Goal: Obtain resource: Download file/media

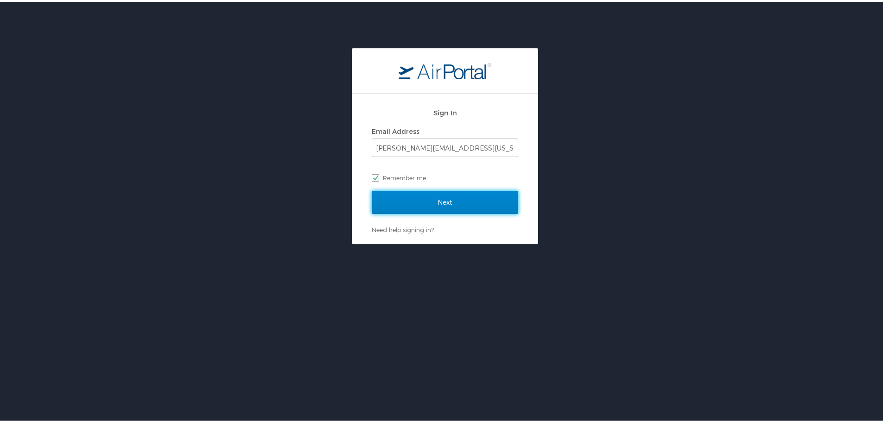
click at [446, 195] on input "Next" at bounding box center [445, 200] width 146 height 23
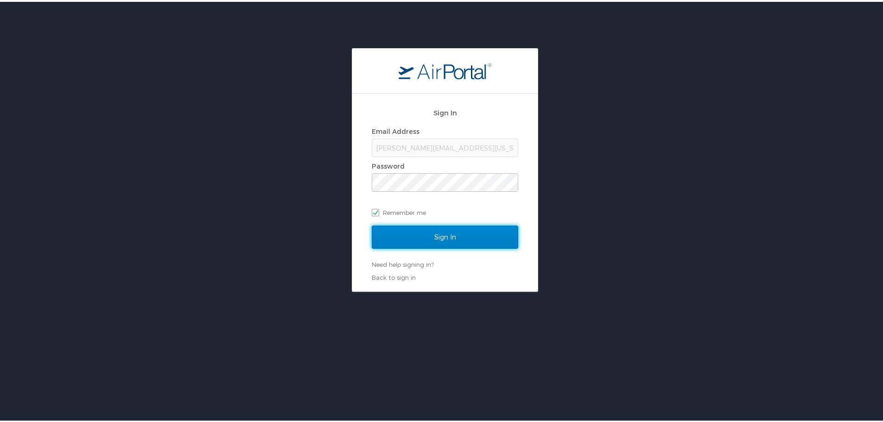
click at [453, 233] on input "Sign In" at bounding box center [445, 235] width 146 height 23
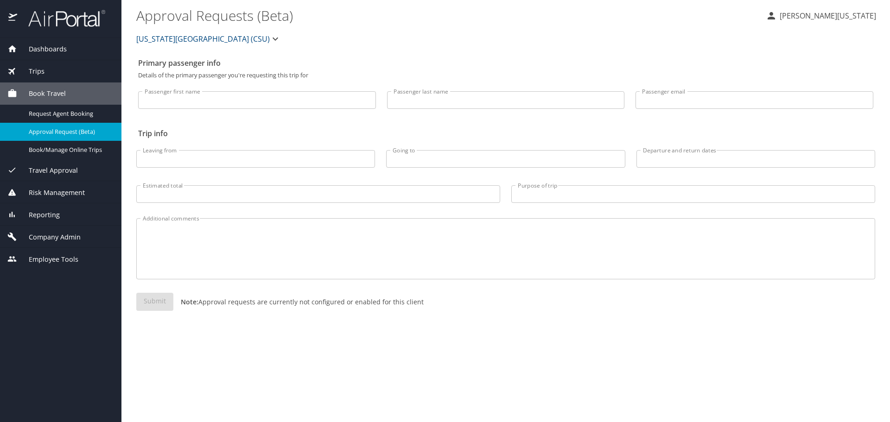
click at [62, 49] on span "Dashboards" at bounding box center [42, 49] width 50 height 10
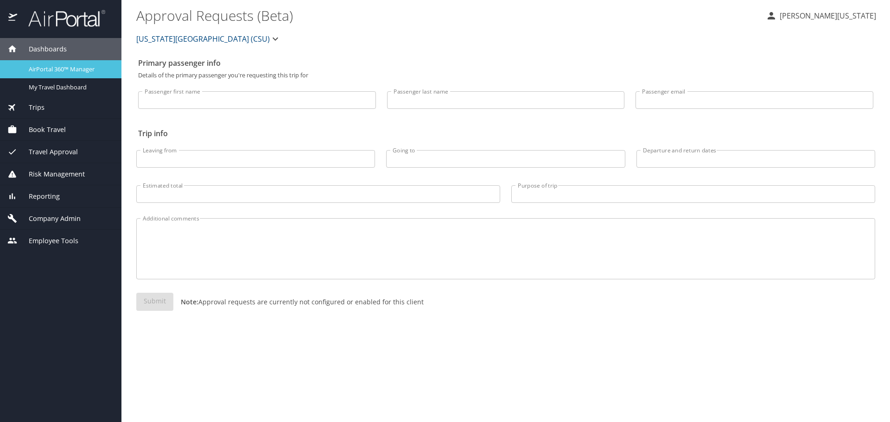
click at [67, 65] on span "AirPortal 360™ Manager" at bounding box center [70, 69] width 82 height 9
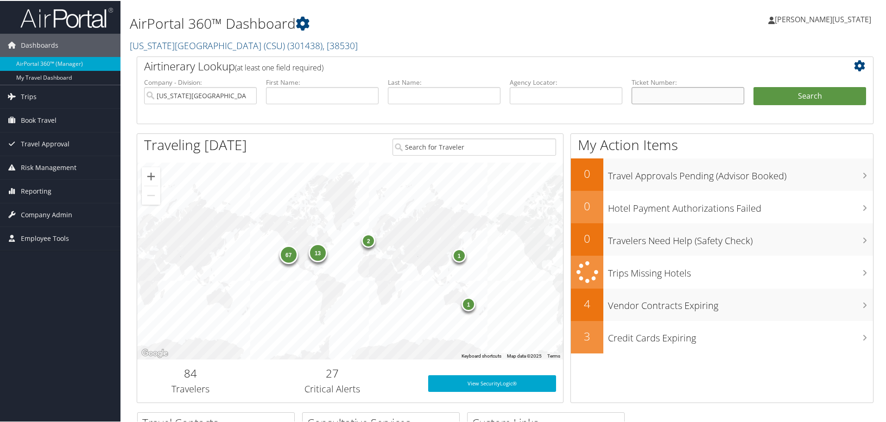
click at [660, 101] on input "text" at bounding box center [688, 94] width 113 height 17
paste input "5267308030942"
type input "5267308030942"
click at [813, 89] on button "Search" at bounding box center [810, 95] width 113 height 19
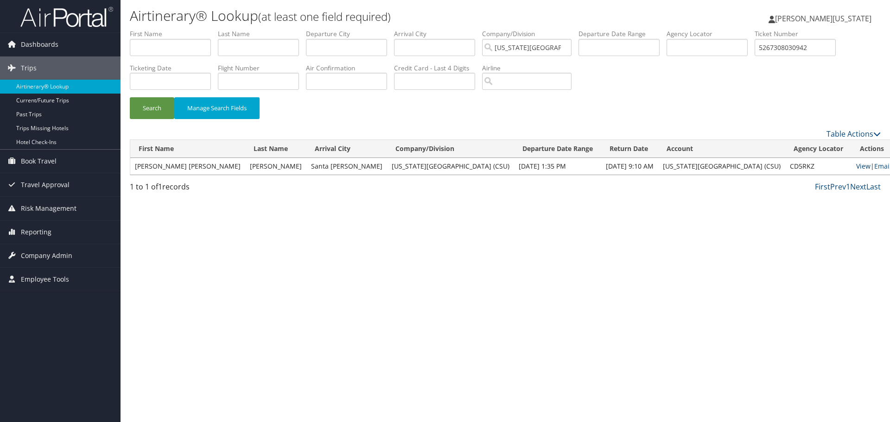
click at [856, 167] on link "View" at bounding box center [863, 166] width 14 height 9
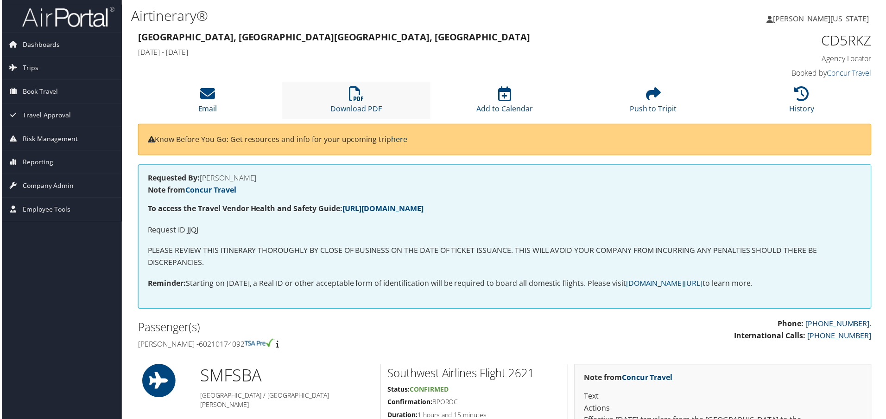
click at [346, 95] on li "Download PDF" at bounding box center [355, 101] width 149 height 38
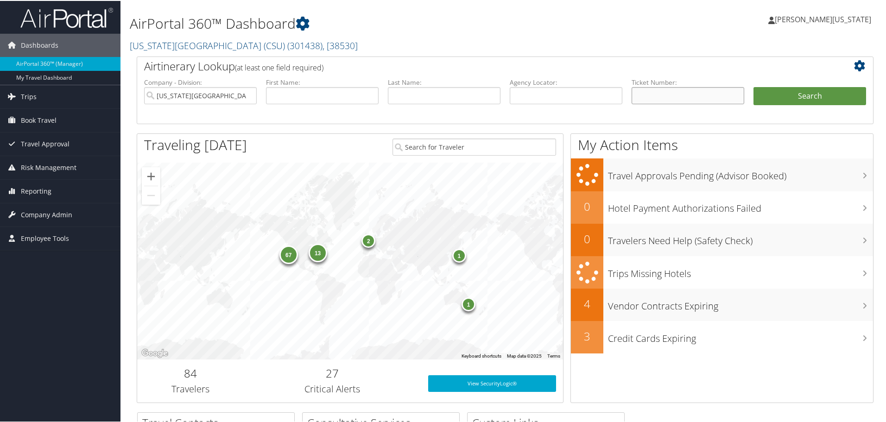
click at [682, 90] on input "text" at bounding box center [688, 94] width 113 height 17
paste input "5267308999683"
type input "5267308999683"
click at [754, 86] on button "Search" at bounding box center [810, 95] width 113 height 19
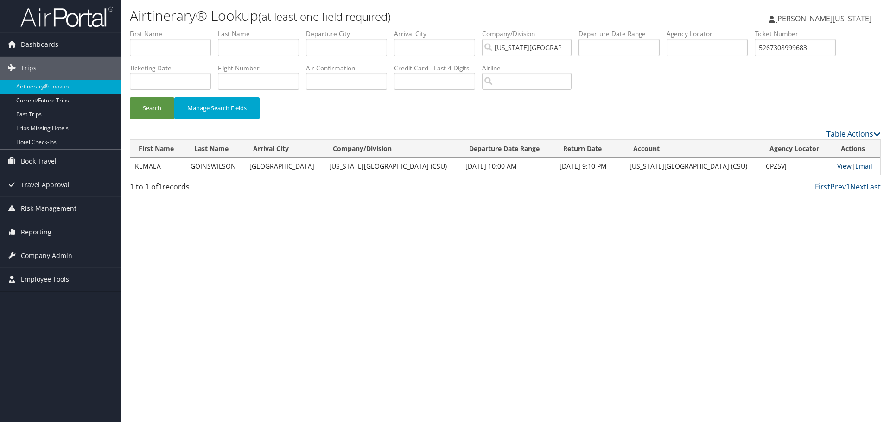
click at [838, 169] on link "View" at bounding box center [844, 166] width 14 height 9
click at [810, 50] on input "5267308999683" at bounding box center [795, 47] width 81 height 17
paste input "235922935"
type input "5262359229353"
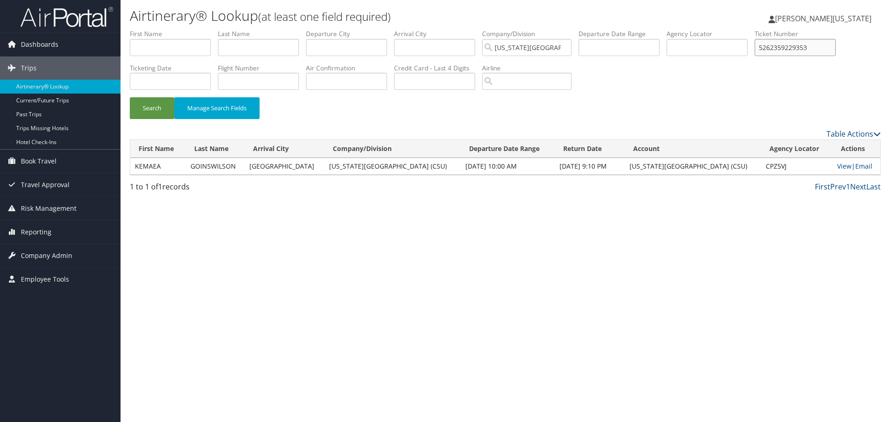
click at [130, 97] on button "Search" at bounding box center [152, 108] width 45 height 22
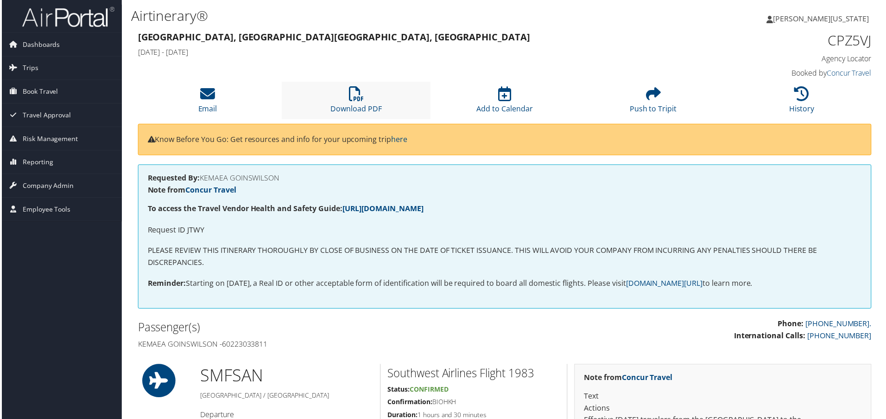
click at [335, 90] on li "Download PDF" at bounding box center [355, 101] width 149 height 38
